Goal: Task Accomplishment & Management: Use online tool/utility

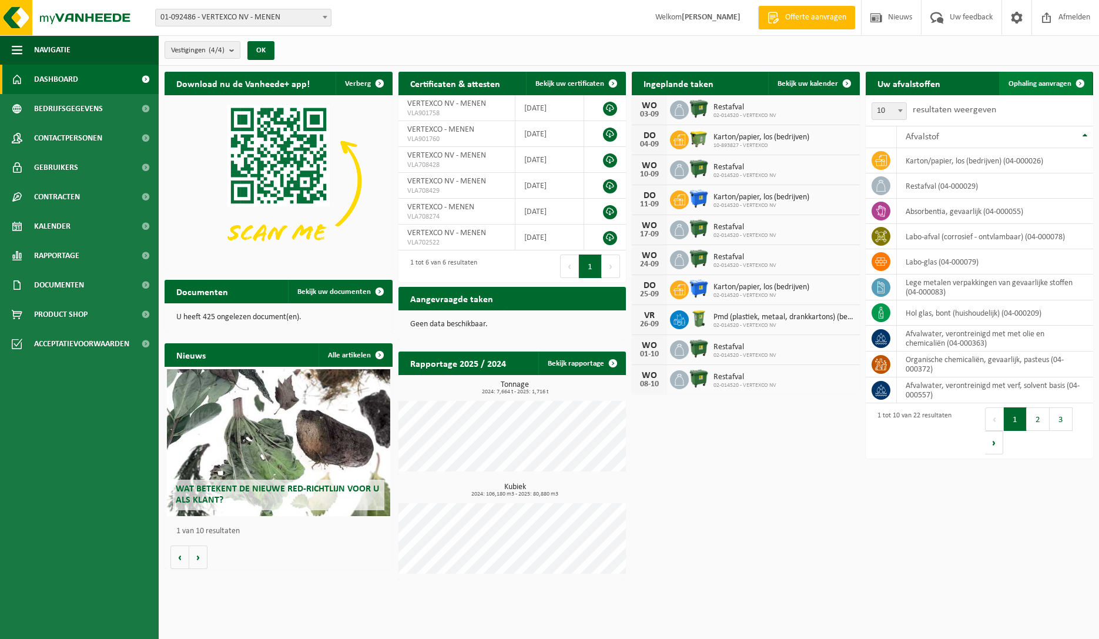
click at [1033, 86] on span "Ophaling aanvragen" at bounding box center [1040, 84] width 63 height 8
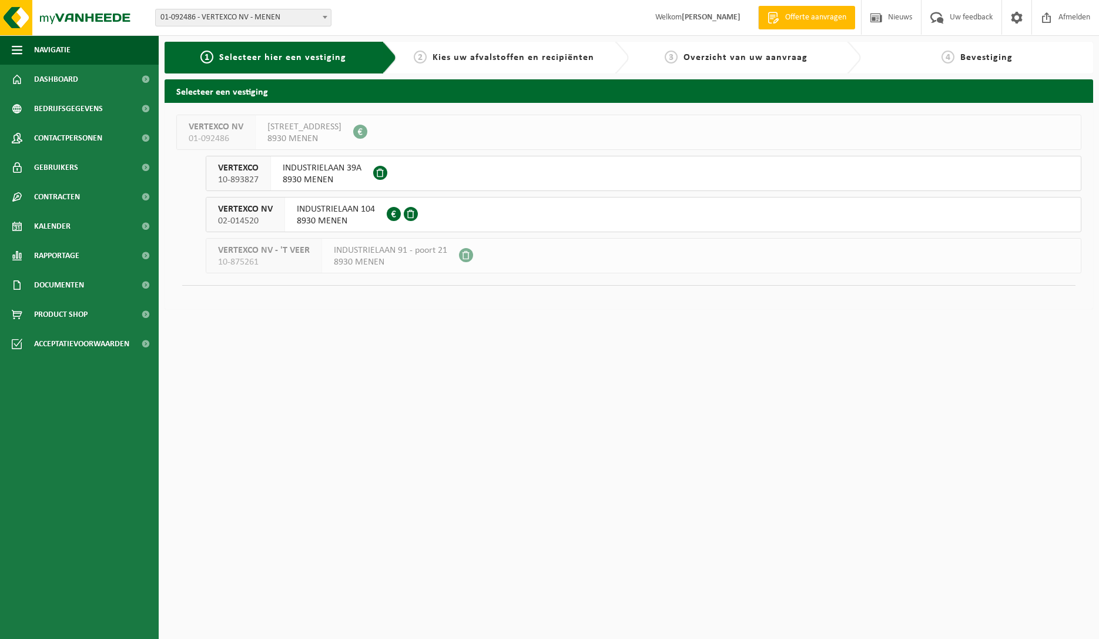
click at [320, 175] on span "8930 MENEN" at bounding box center [322, 180] width 79 height 12
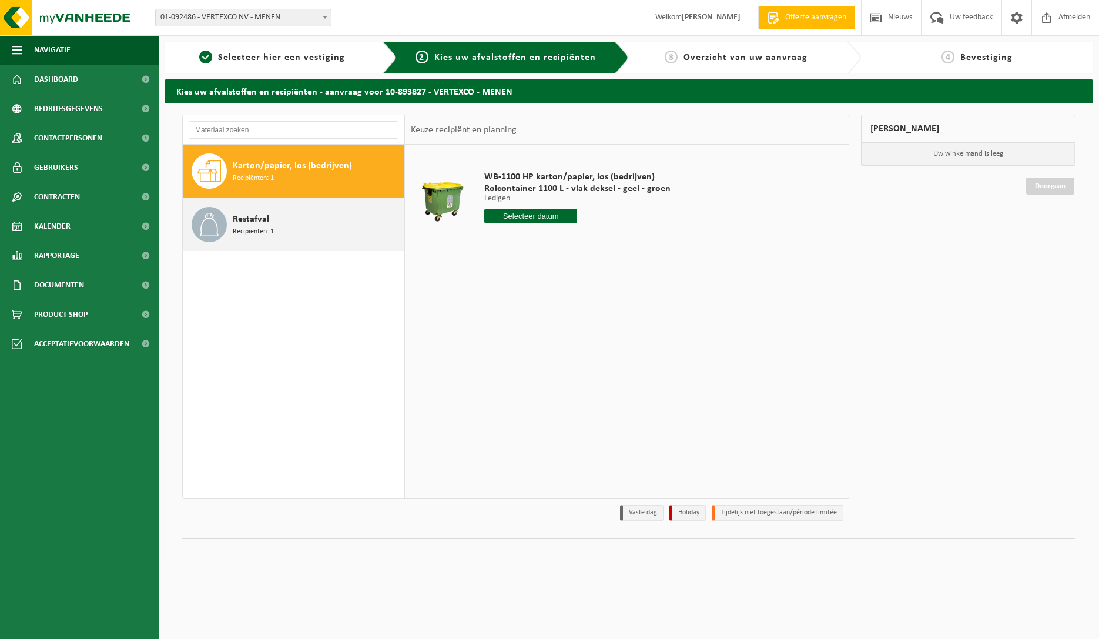
click at [249, 227] on span "Recipiënten: 1" at bounding box center [253, 231] width 41 height 11
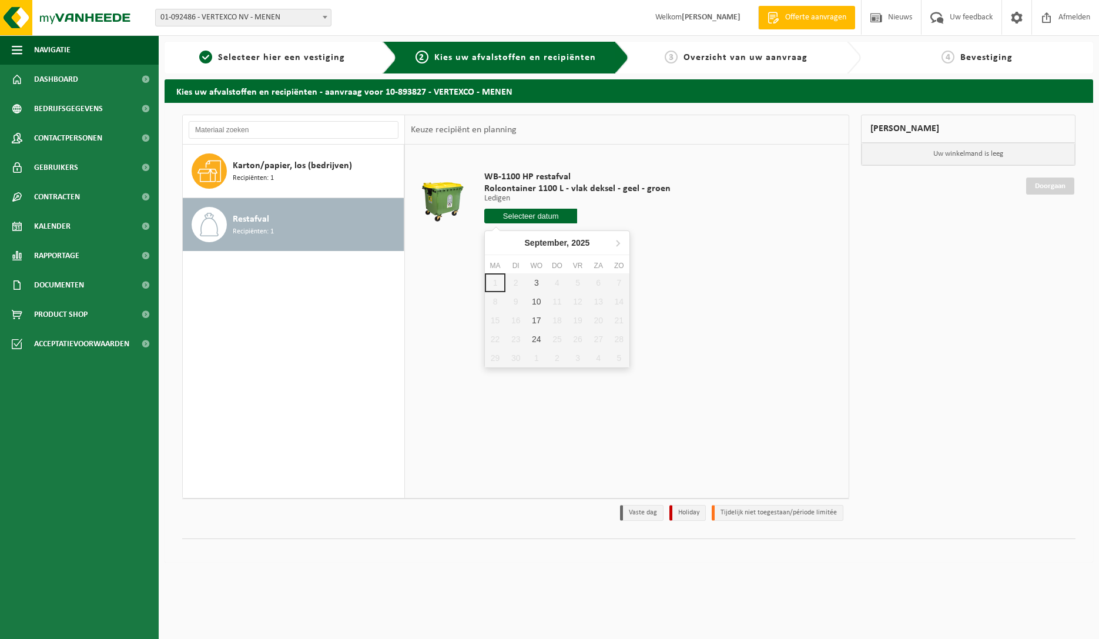
click at [530, 214] on input "text" at bounding box center [530, 216] width 93 height 15
click at [538, 285] on div "3" at bounding box center [536, 282] width 21 height 19
type input "Van 2025-09-03"
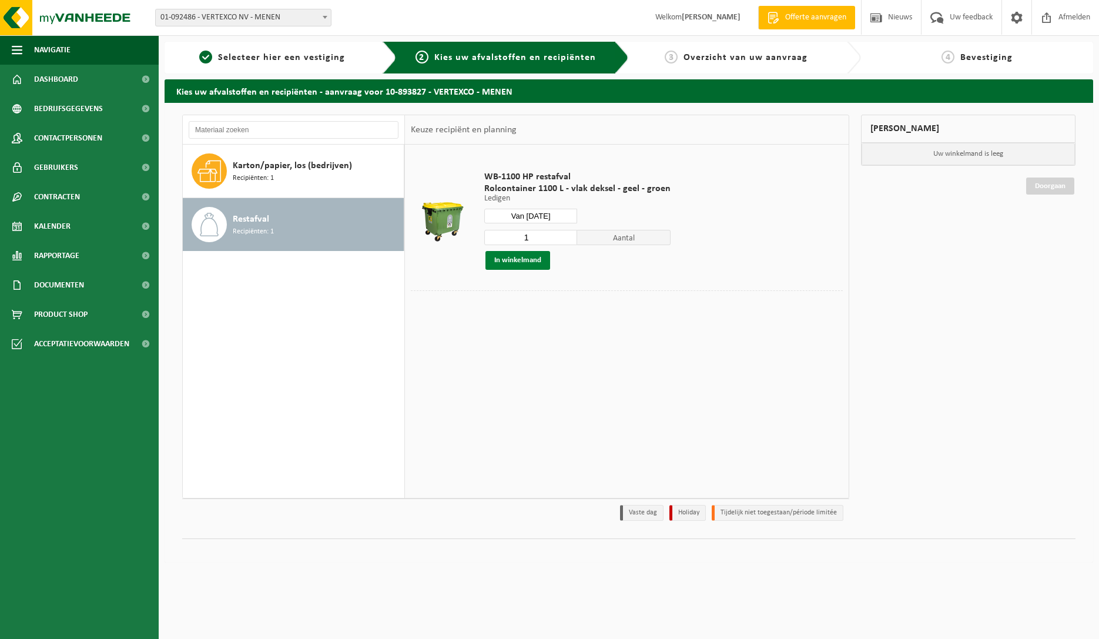
click at [510, 260] on button "In winkelmand" at bounding box center [518, 260] width 65 height 19
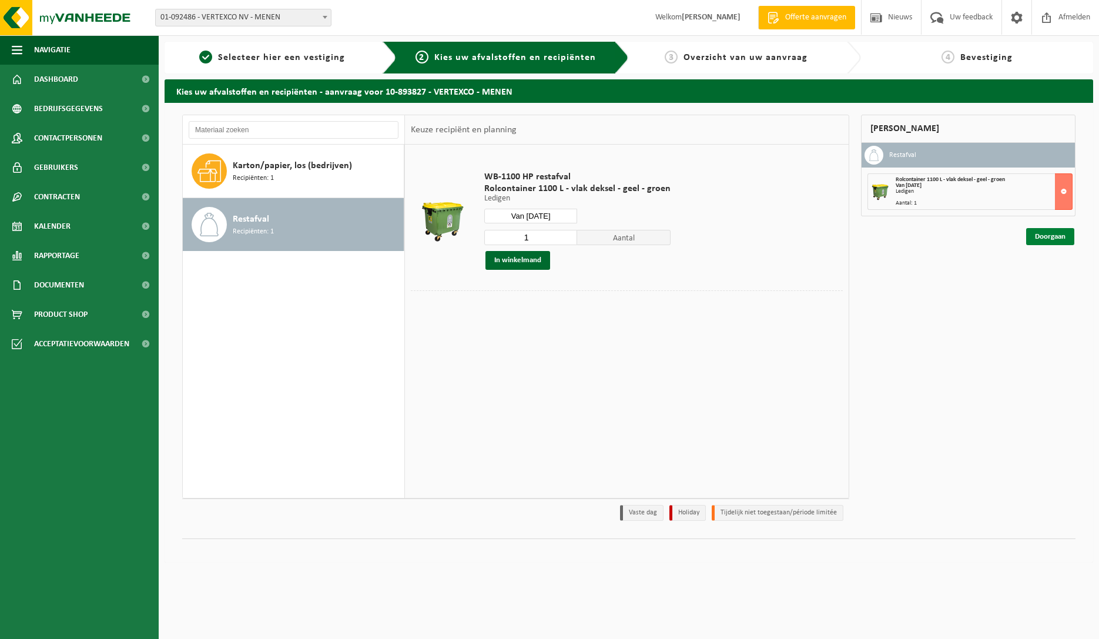
click at [1051, 239] on link "Doorgaan" at bounding box center [1051, 236] width 48 height 17
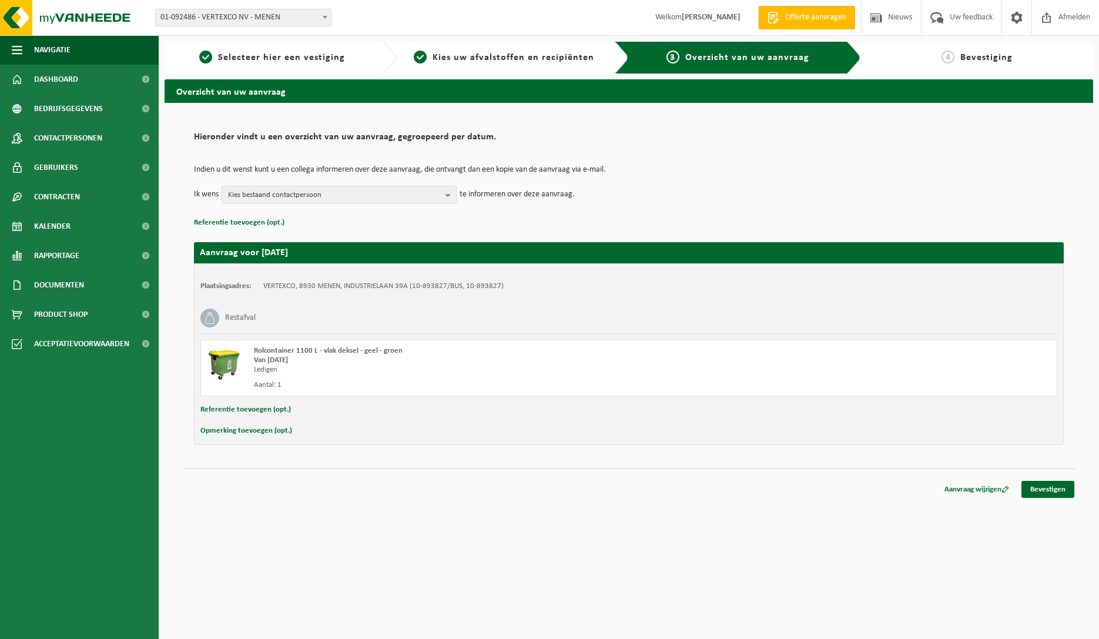
click at [449, 192] on b "button" at bounding box center [451, 194] width 11 height 16
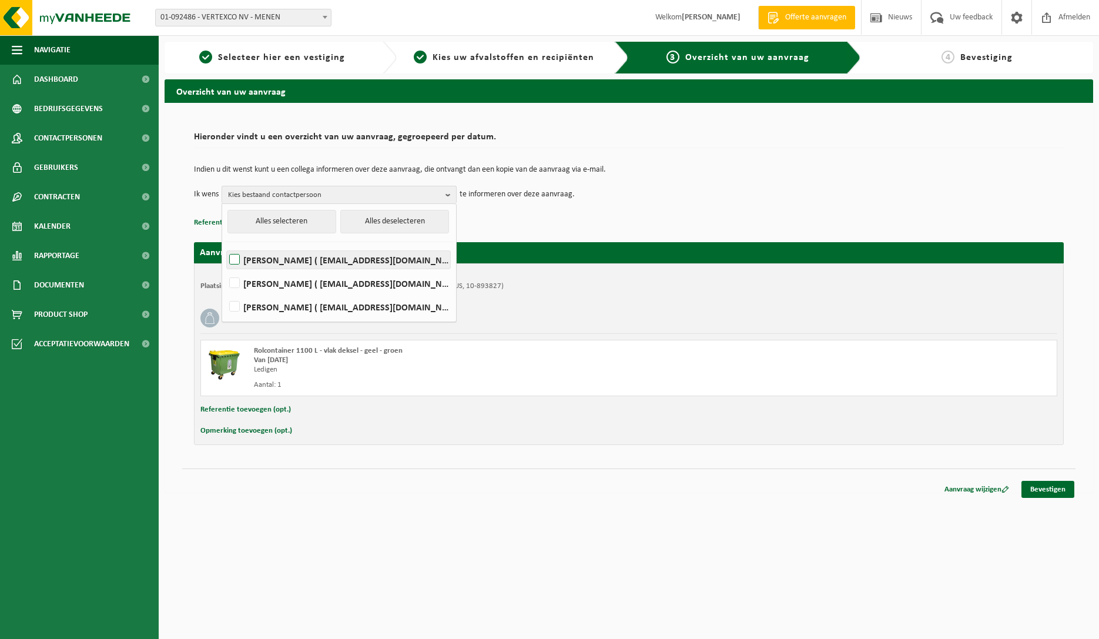
click at [308, 259] on label "STEVEN DE SMET ( process@vertexco.be )" at bounding box center [338, 260] width 223 height 18
click at [225, 245] on input "STEVEN DE SMET ( process@vertexco.be )" at bounding box center [225, 245] width 1 height 1
checkbox input "true"
click at [680, 175] on td "Indien u dit wenst kunt u een collega informeren over deze aanvraag, die ontvan…" at bounding box center [629, 176] width 870 height 20
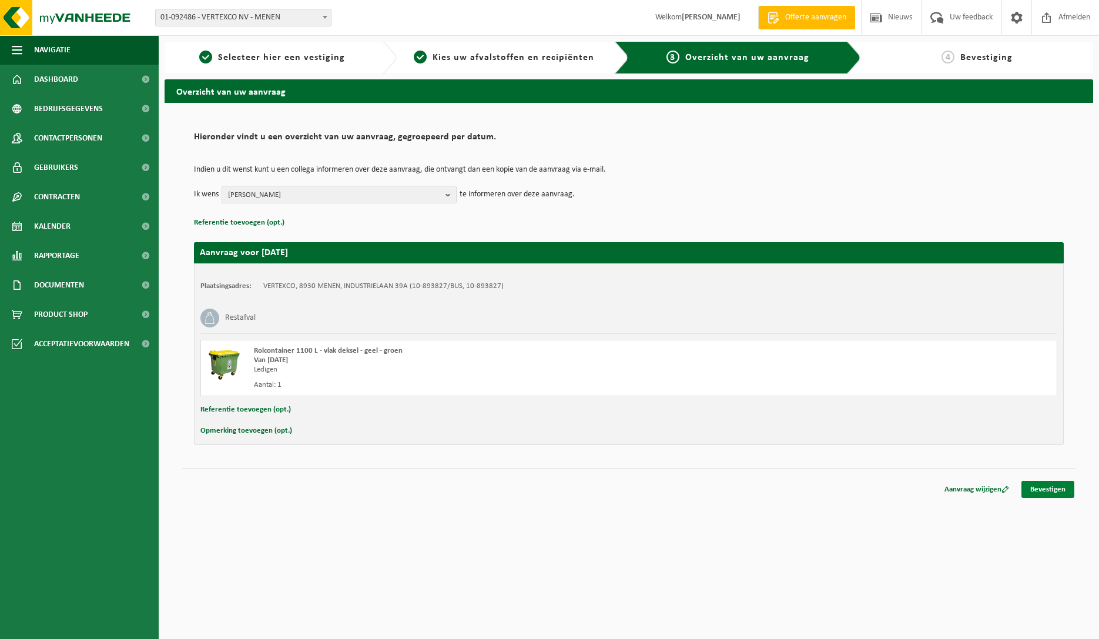
click at [1048, 490] on link "Bevestigen" at bounding box center [1048, 489] width 53 height 17
